Goal: Task Accomplishment & Management: Use online tool/utility

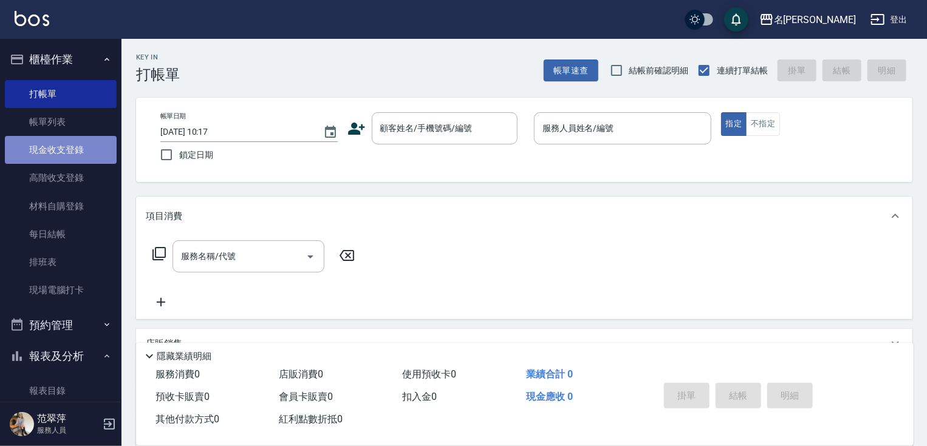
click at [70, 154] on link "現金收支登錄" at bounding box center [61, 150] width 112 height 28
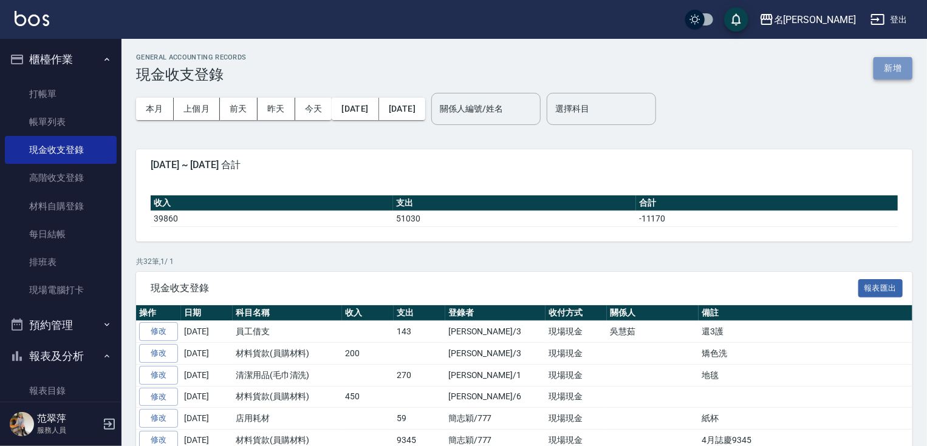
click at [894, 67] on button "新增" at bounding box center [892, 68] width 39 height 22
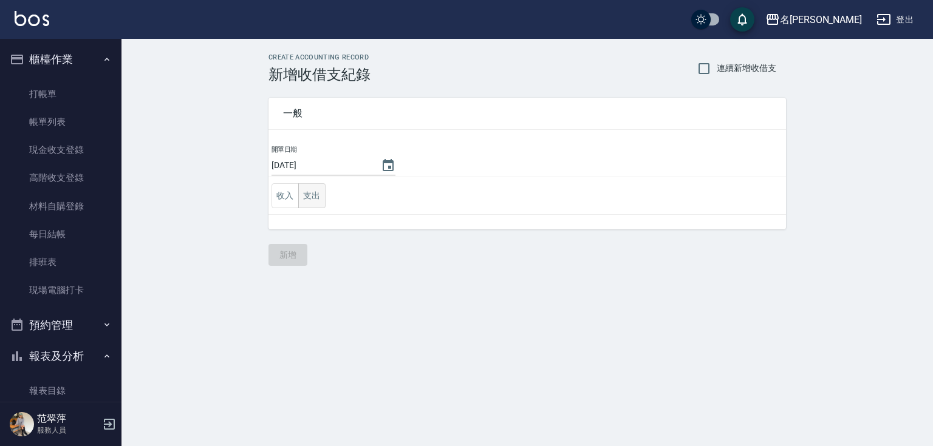
click at [316, 194] on button "支出" at bounding box center [311, 195] width 27 height 25
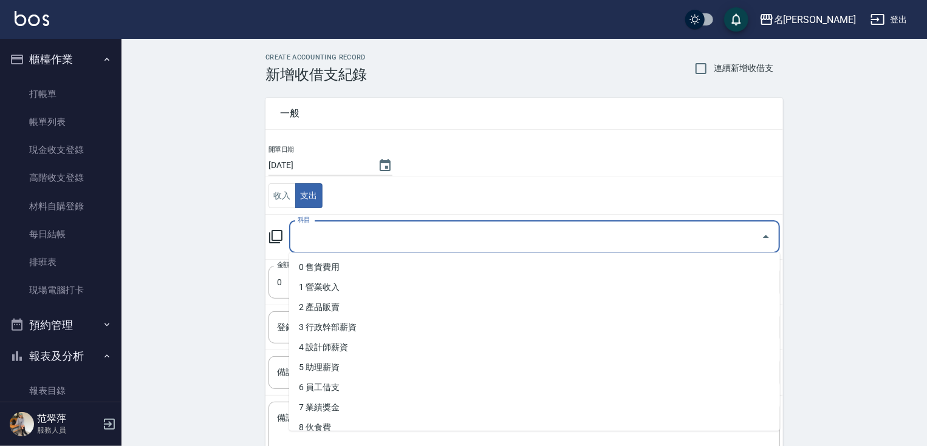
click at [330, 242] on input "科目" at bounding box center [526, 237] width 462 height 21
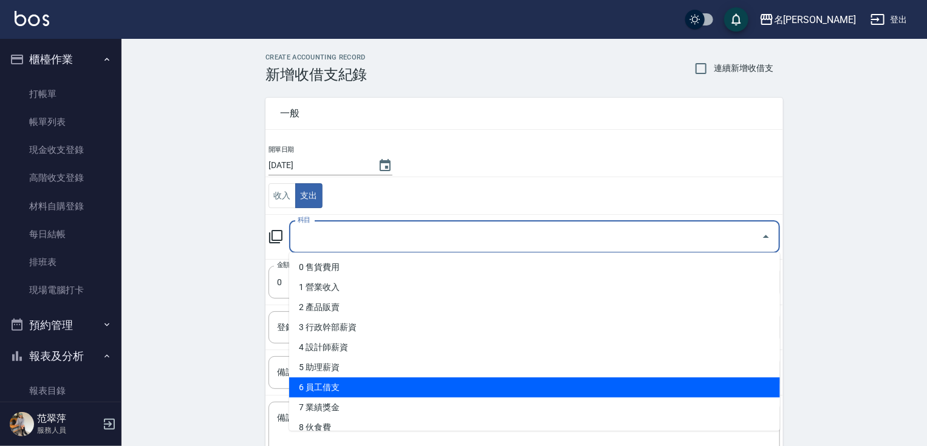
click at [340, 386] on li "6 員工借支" at bounding box center [534, 388] width 491 height 20
type input "6 員工借支"
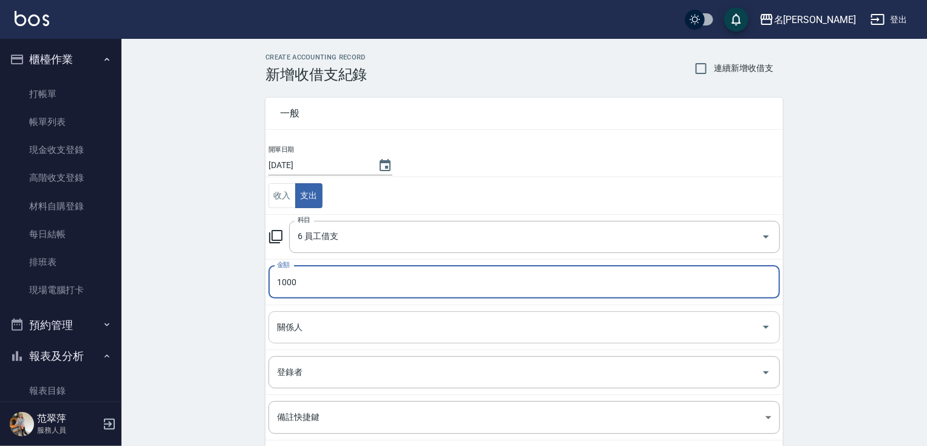
type input "1000"
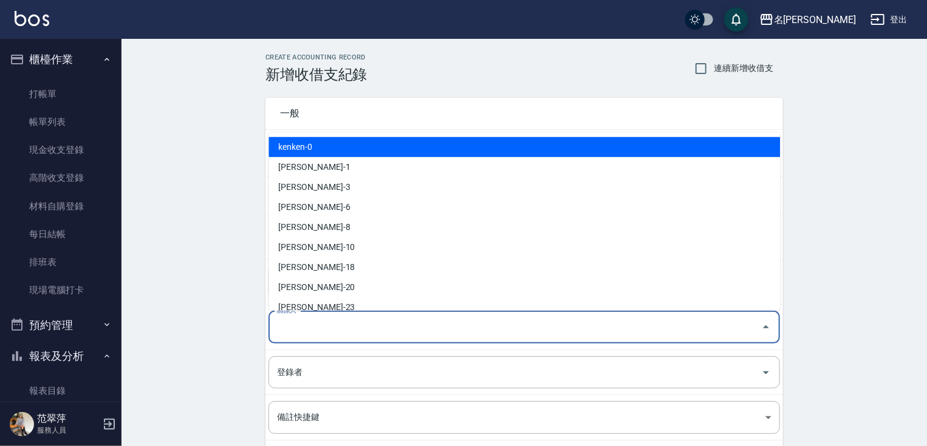
click at [319, 328] on input "關係人" at bounding box center [515, 327] width 482 height 21
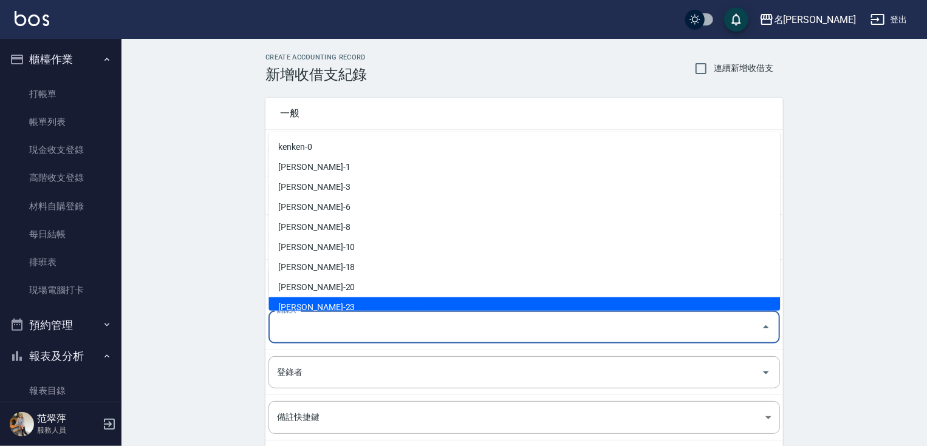
click at [316, 303] on li "[PERSON_NAME]-23" at bounding box center [523, 308] width 511 height 20
type input "[PERSON_NAME]-23"
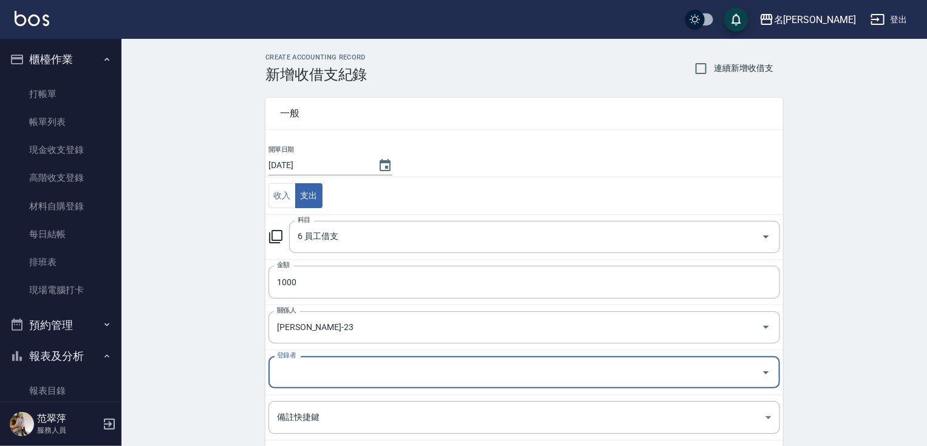
click at [311, 367] on input "登錄者" at bounding box center [515, 372] width 482 height 21
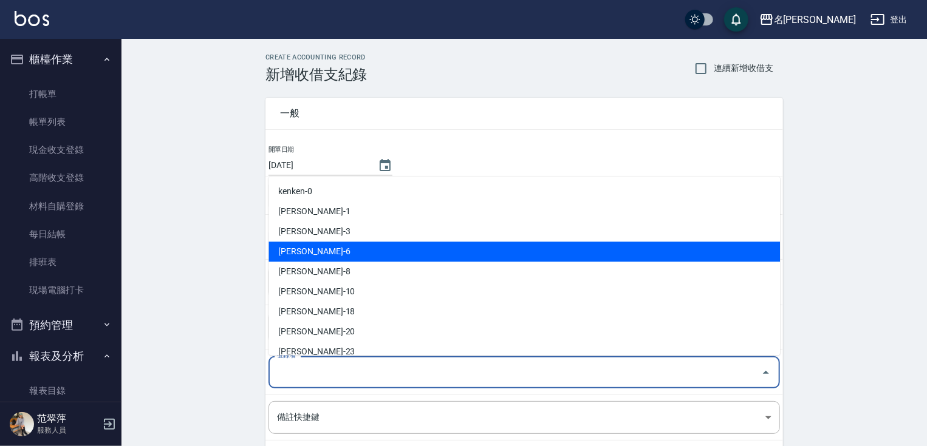
click at [315, 253] on li "[PERSON_NAME]-6" at bounding box center [523, 252] width 511 height 20
type input "[PERSON_NAME]-6"
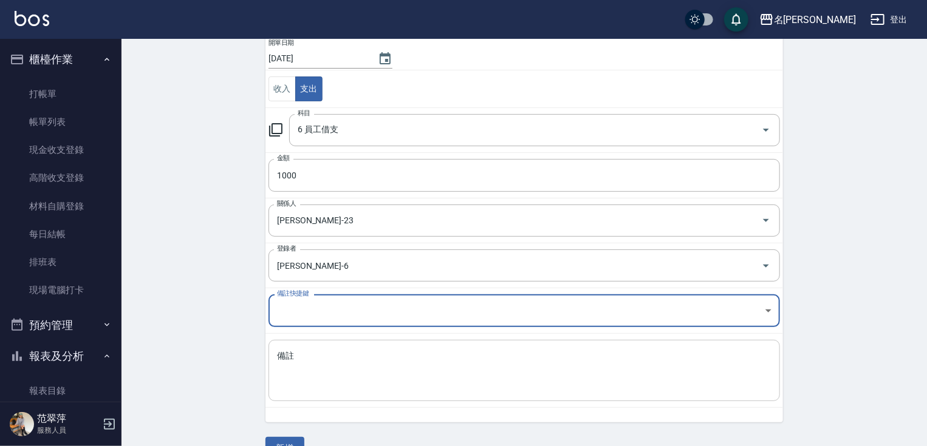
scroll to position [111, 0]
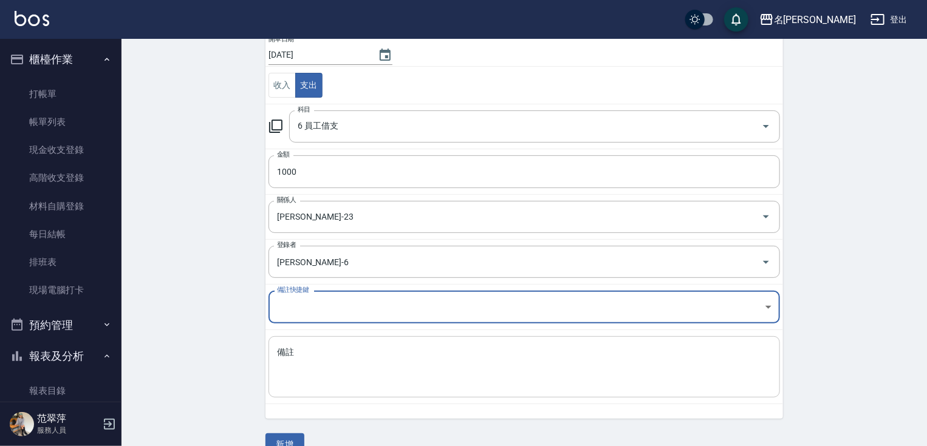
click at [337, 360] on textarea "備註" at bounding box center [524, 367] width 494 height 41
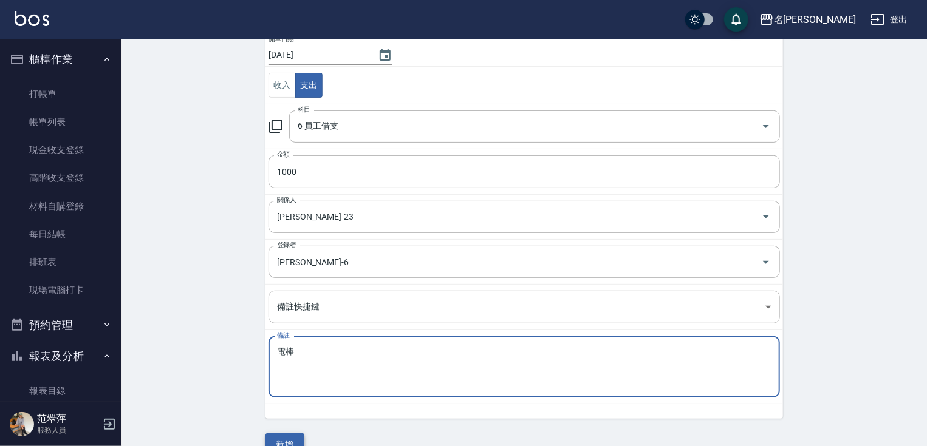
type textarea "電棒"
click at [290, 435] on button "新增" at bounding box center [284, 445] width 39 height 22
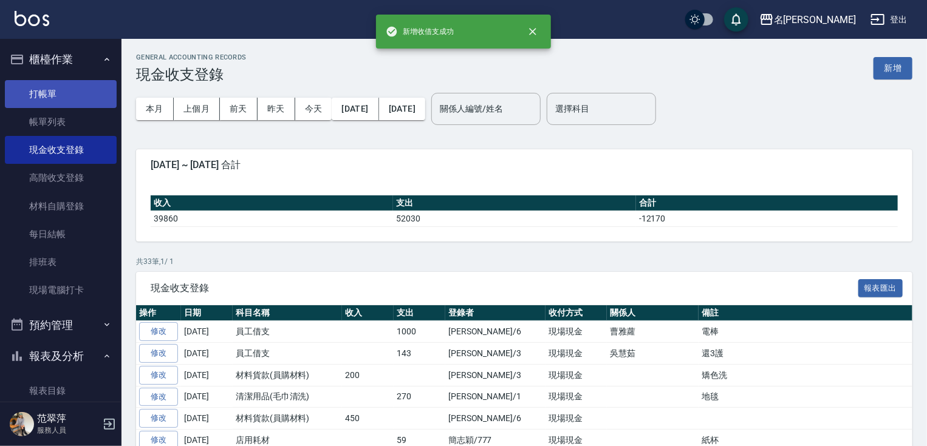
click at [63, 92] on link "打帳單" at bounding box center [61, 94] width 112 height 28
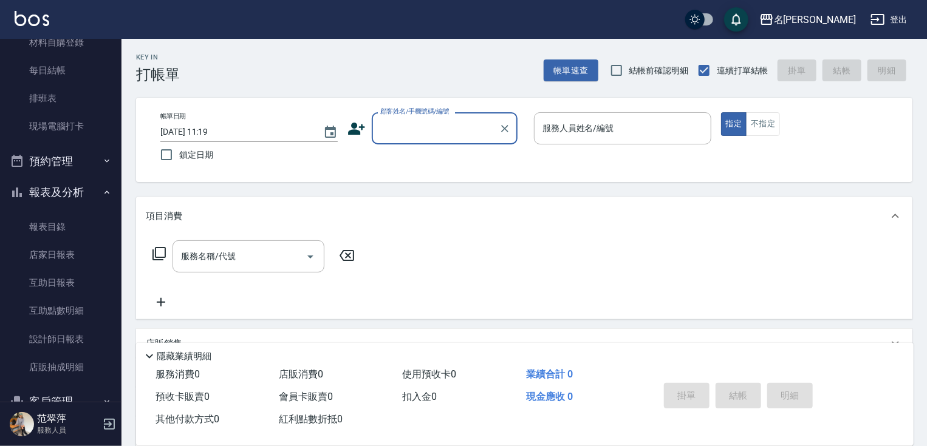
scroll to position [197, 0]
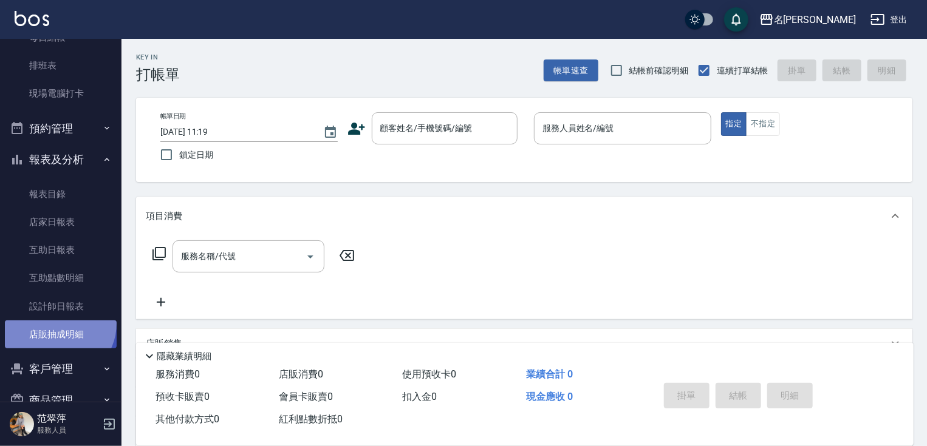
click at [56, 324] on link "店販抽成明細" at bounding box center [61, 335] width 112 height 28
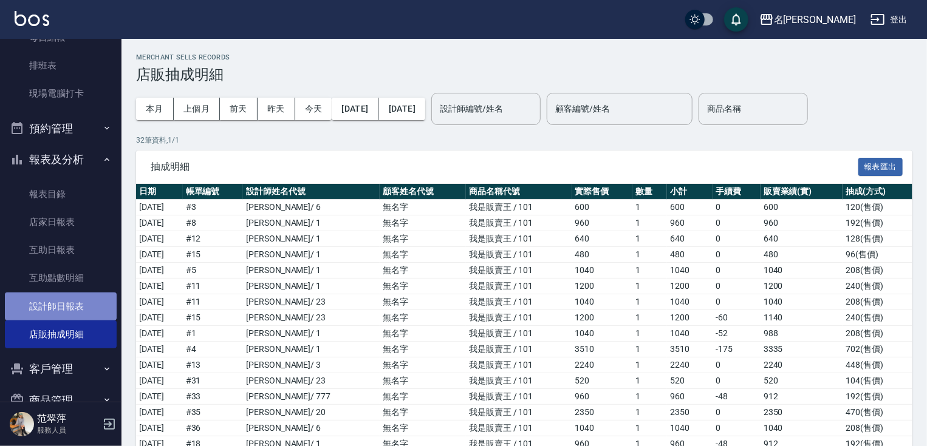
click at [69, 298] on link "設計師日報表" at bounding box center [61, 307] width 112 height 28
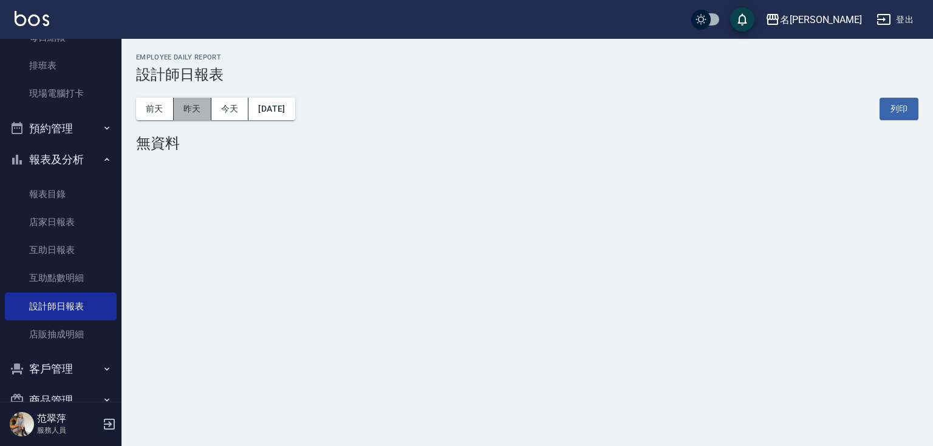
click at [196, 107] on button "昨天" at bounding box center [193, 109] width 38 height 22
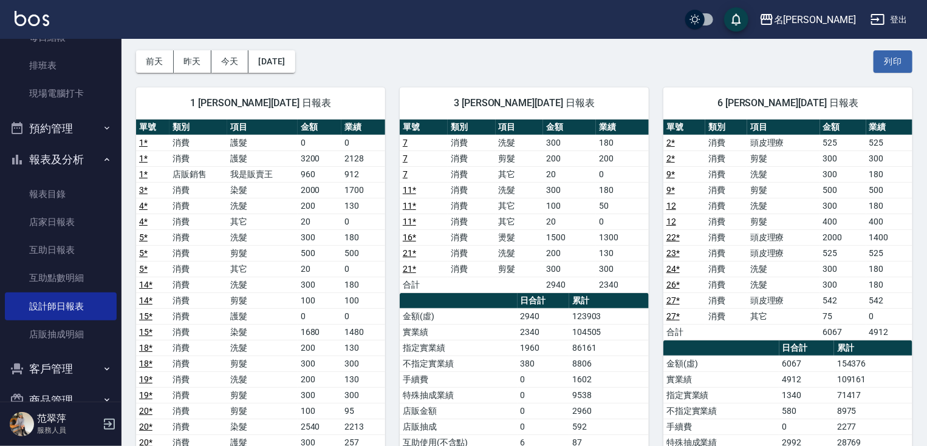
scroll to position [51, 0]
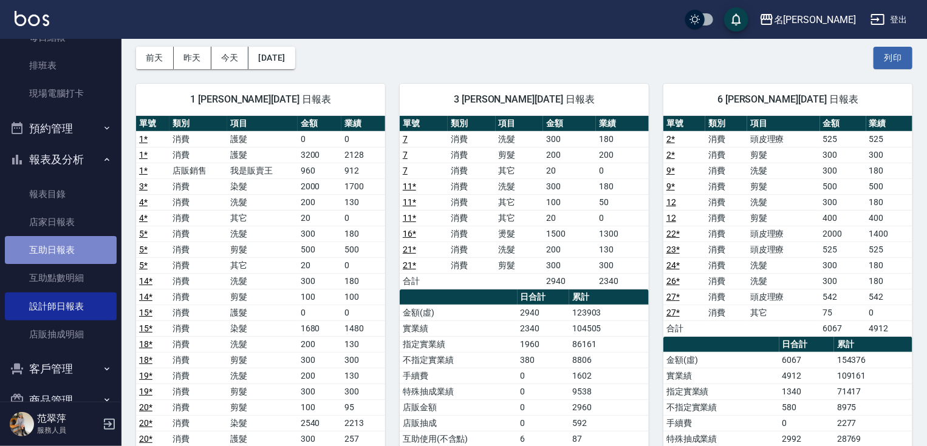
click at [63, 255] on link "互助日報表" at bounding box center [61, 250] width 112 height 28
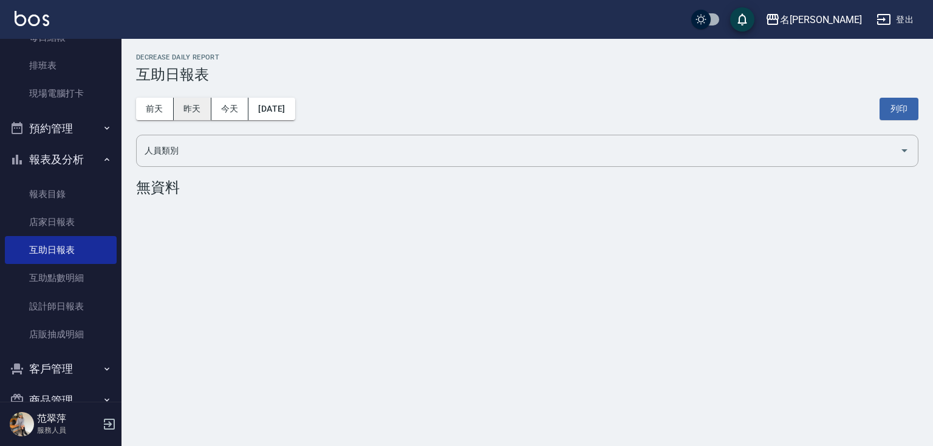
click at [180, 104] on button "昨天" at bounding box center [193, 109] width 38 height 22
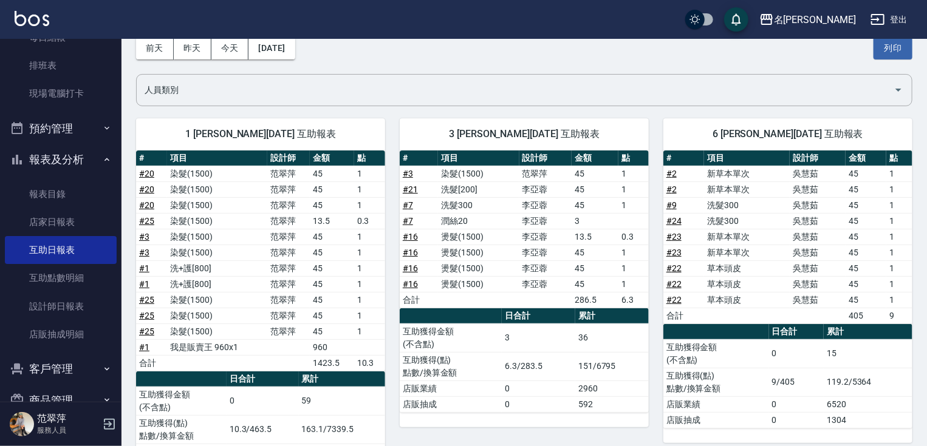
scroll to position [146, 0]
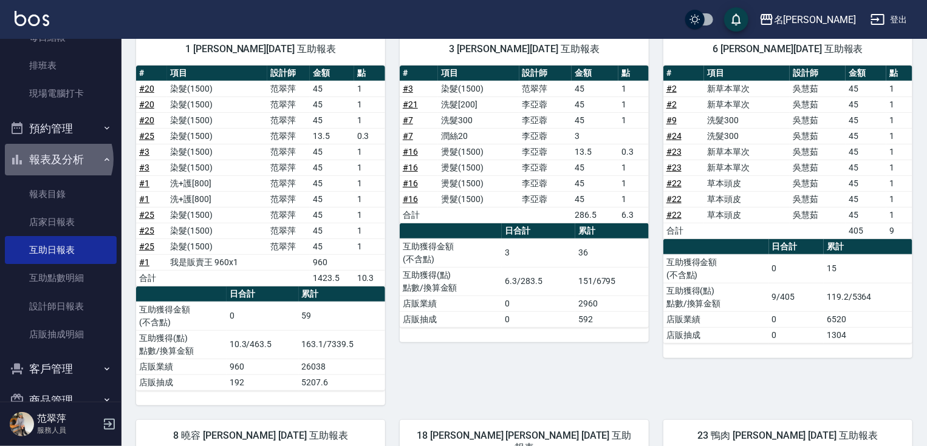
click at [55, 159] on button "報表及分析" at bounding box center [61, 160] width 112 height 32
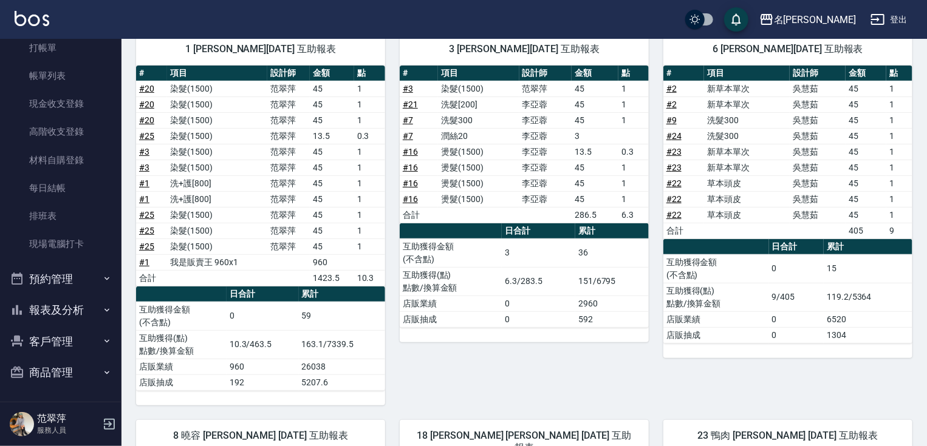
scroll to position [0, 0]
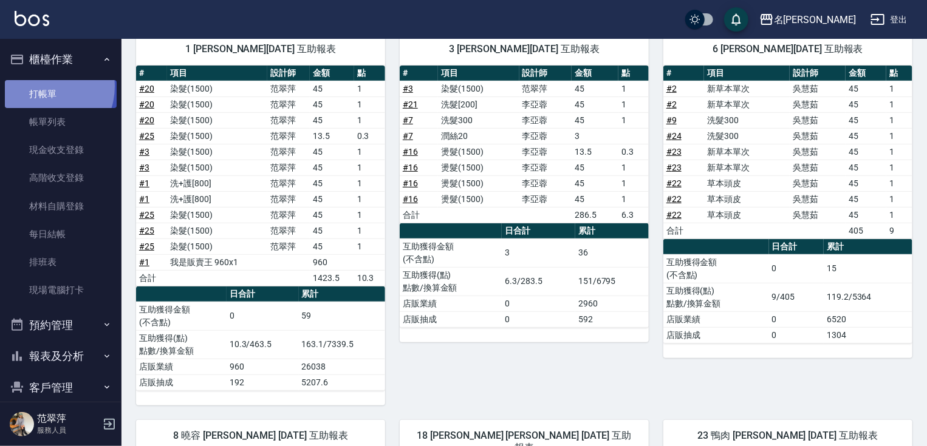
click at [41, 86] on link "打帳單" at bounding box center [61, 94] width 112 height 28
